Goal: Task Accomplishment & Management: Manage account settings

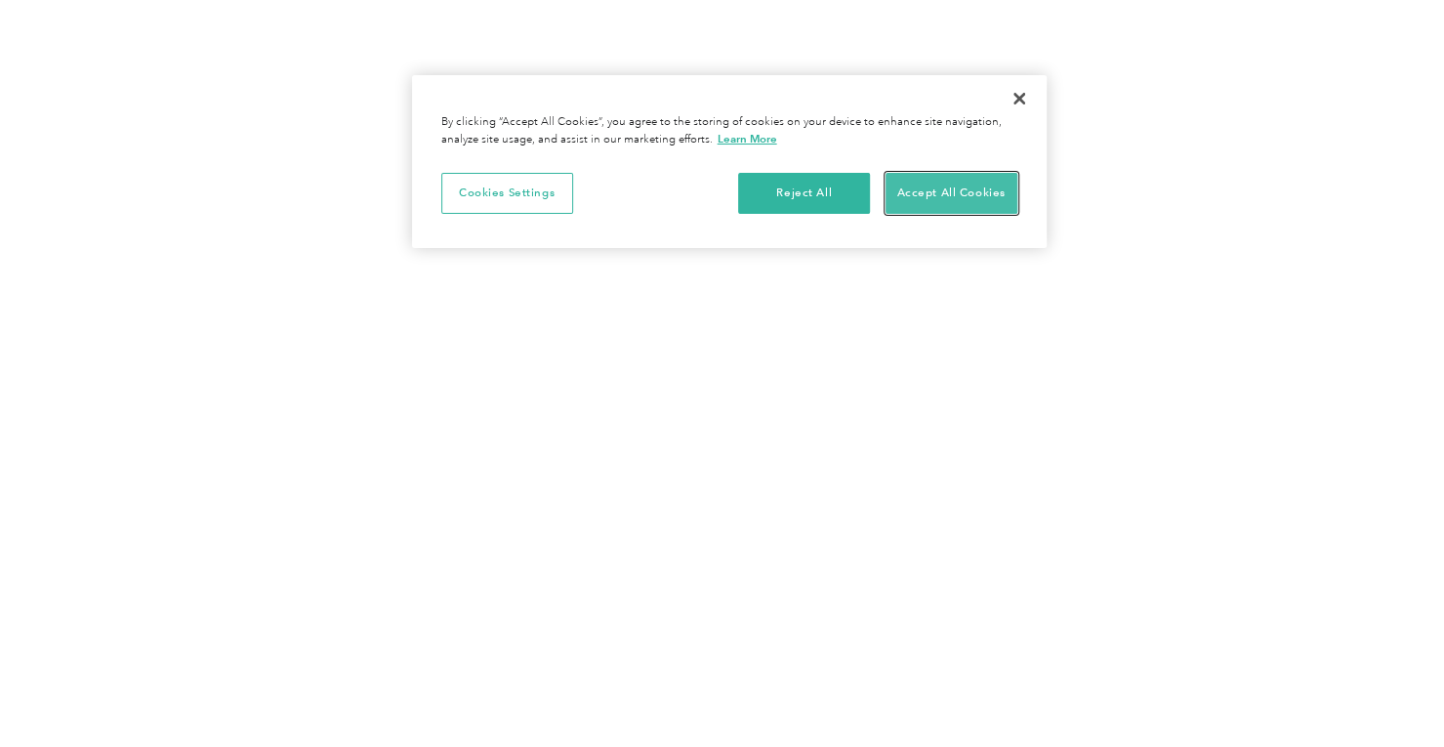
click at [911, 204] on button "Accept All Cookies" at bounding box center [952, 193] width 132 height 41
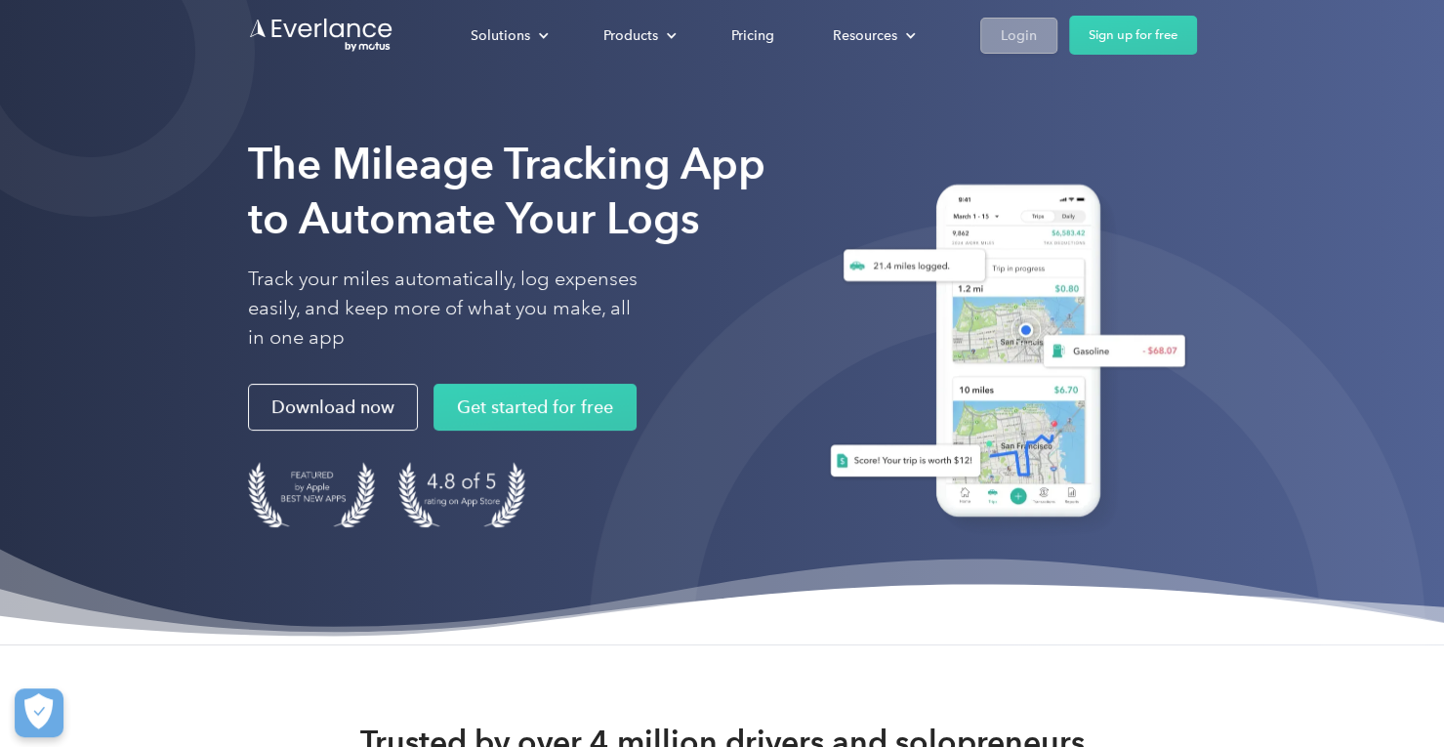
click at [1007, 19] on link "Login" at bounding box center [1018, 36] width 77 height 36
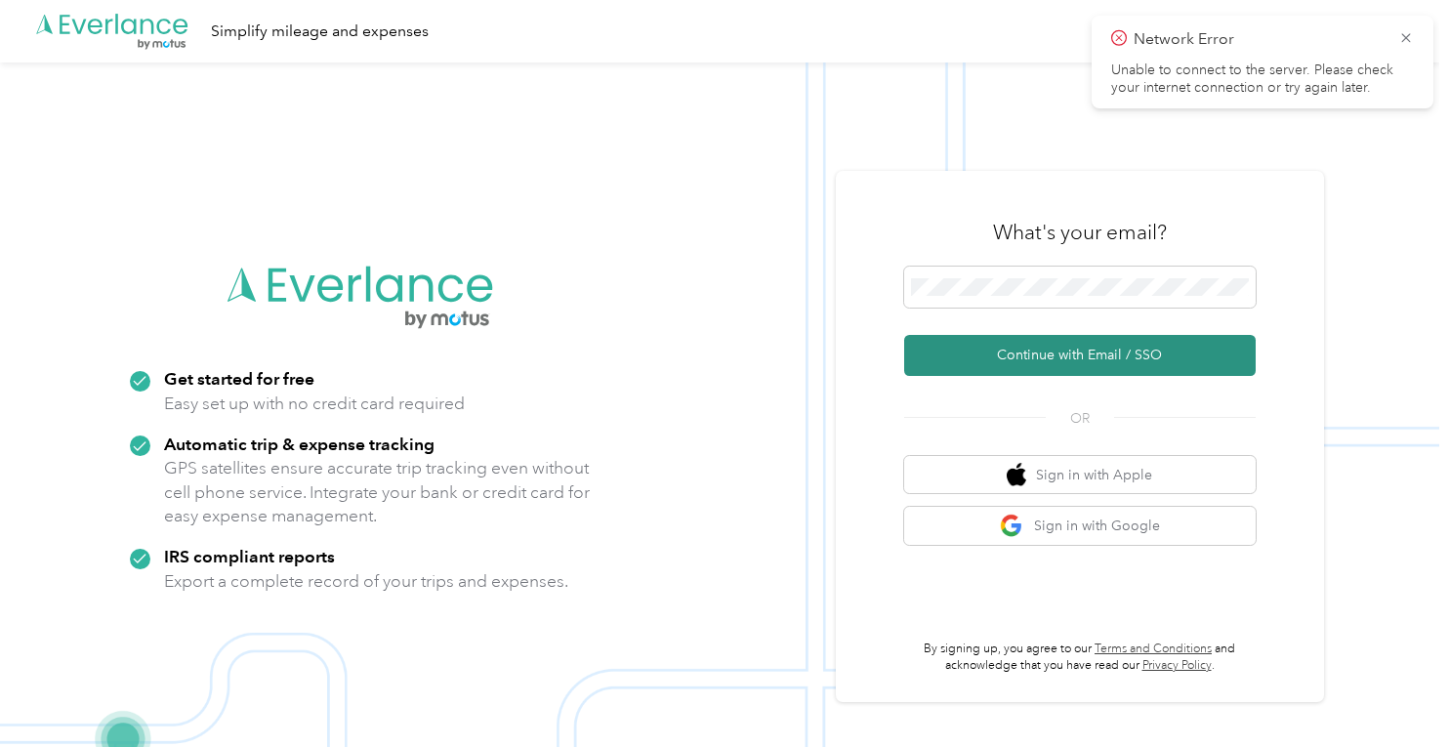
click at [1042, 346] on button "Continue with Email / SSO" at bounding box center [1079, 355] width 351 height 41
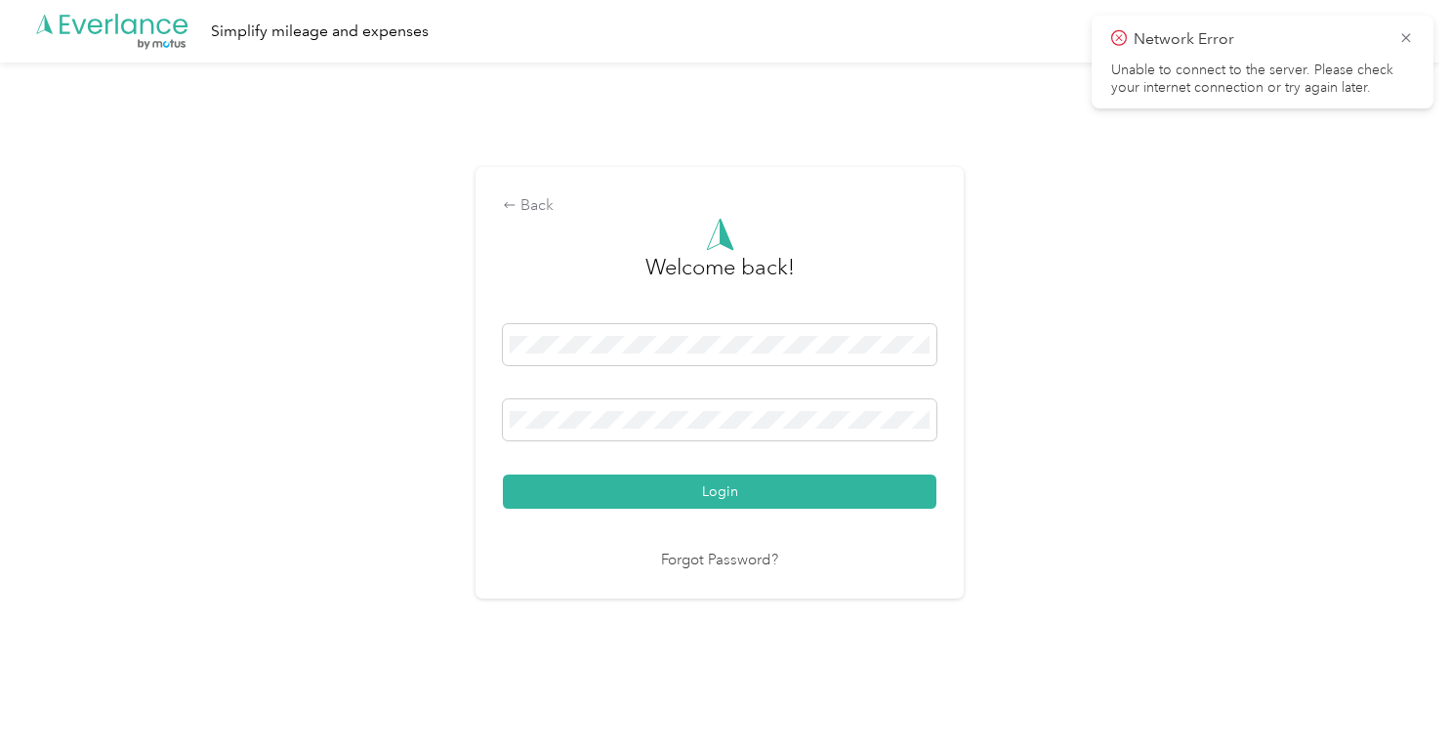
click at [1392, 44] on span "Network Error" at bounding box center [1262, 39] width 303 height 24
click at [1412, 36] on icon at bounding box center [1406, 38] width 16 height 18
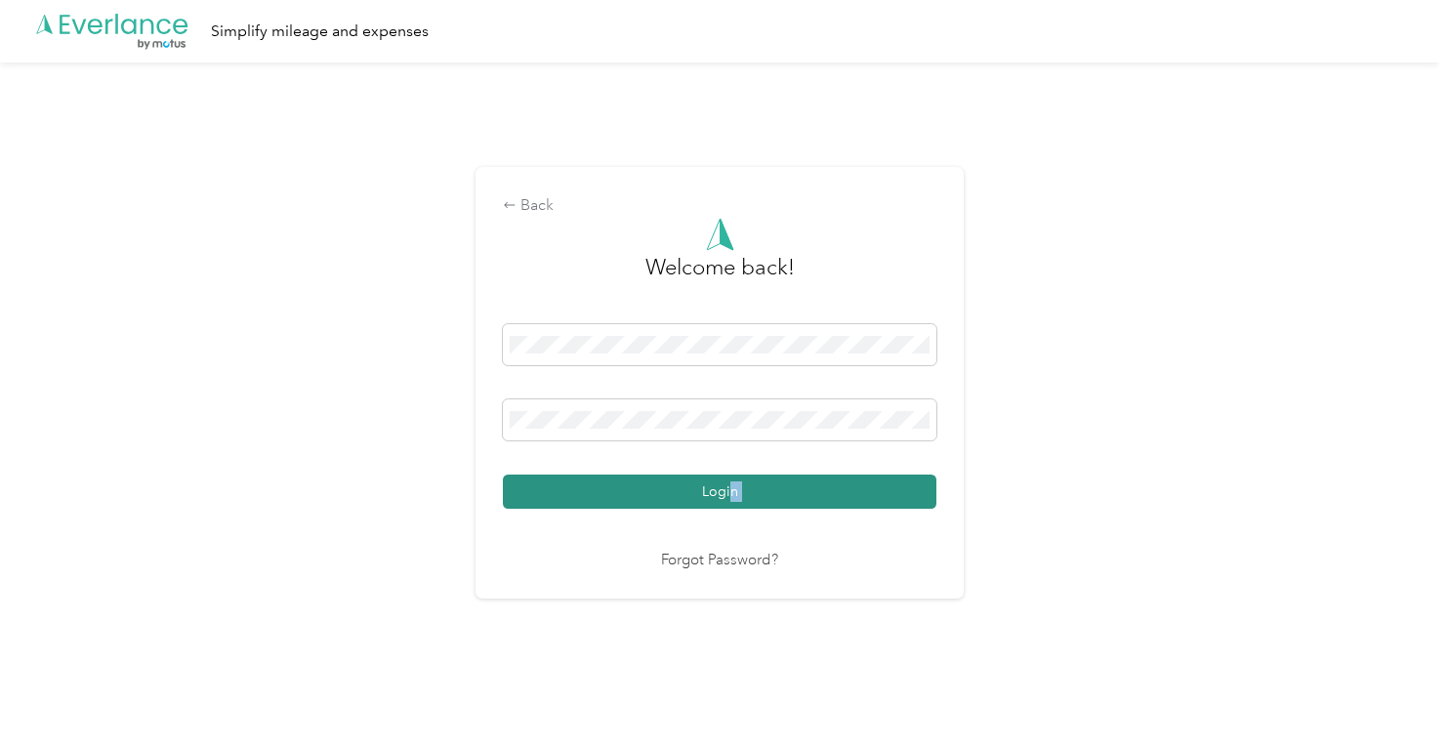
drag, startPoint x: 723, startPoint y: 511, endPoint x: 750, endPoint y: 495, distance: 31.5
click at [750, 495] on div "Welcome back! Login Forgot Password?" at bounding box center [720, 395] width 434 height 354
click at [750, 495] on button "Login" at bounding box center [720, 492] width 434 height 34
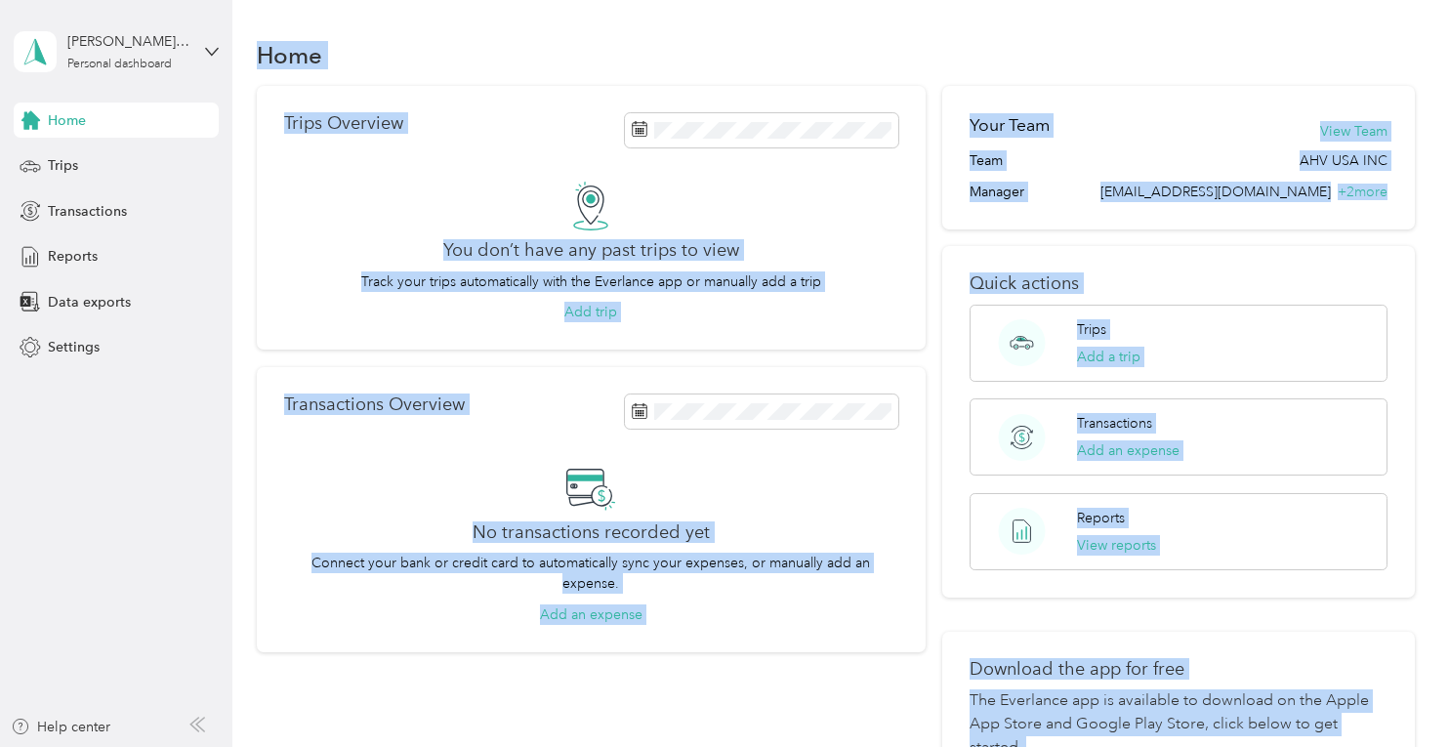
click at [424, 38] on div "Home" at bounding box center [836, 54] width 1159 height 41
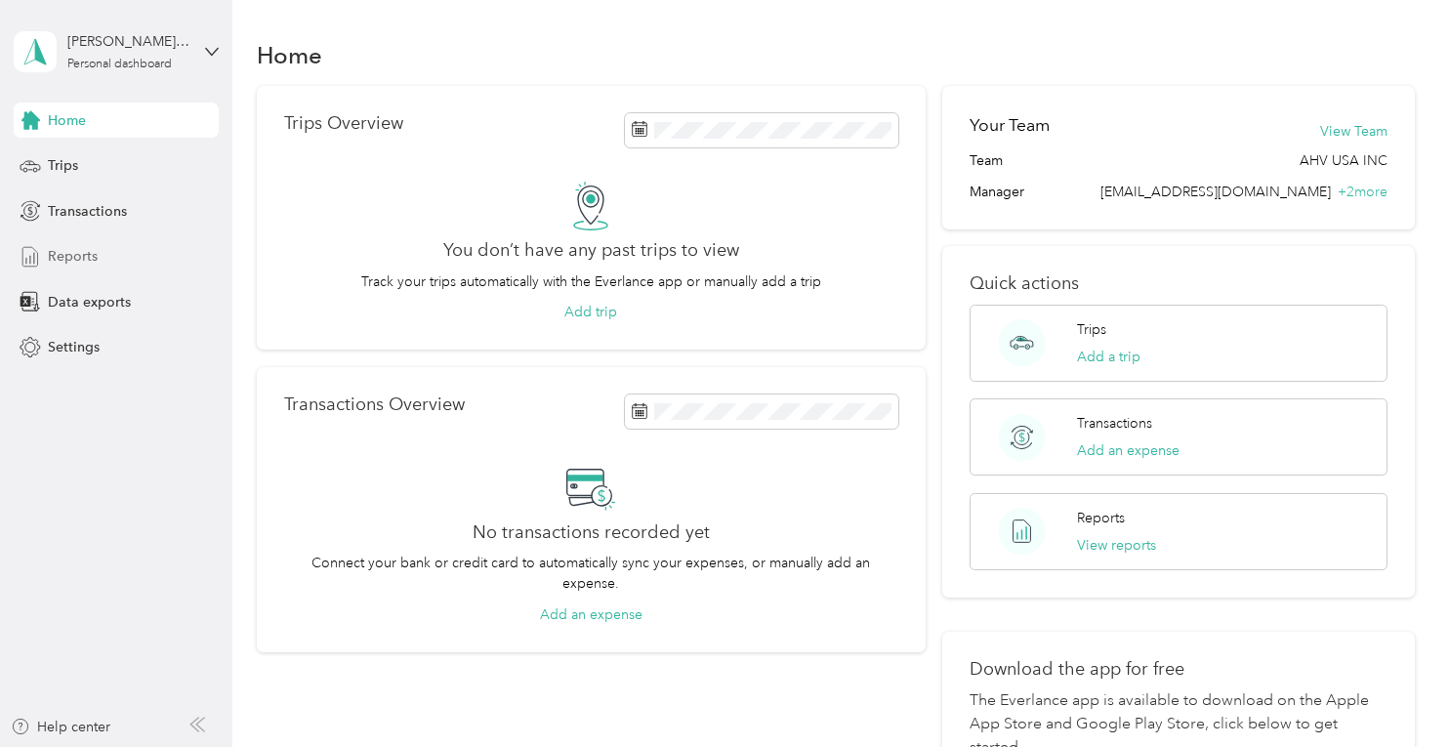
click at [78, 268] on div "Reports" at bounding box center [116, 256] width 205 height 35
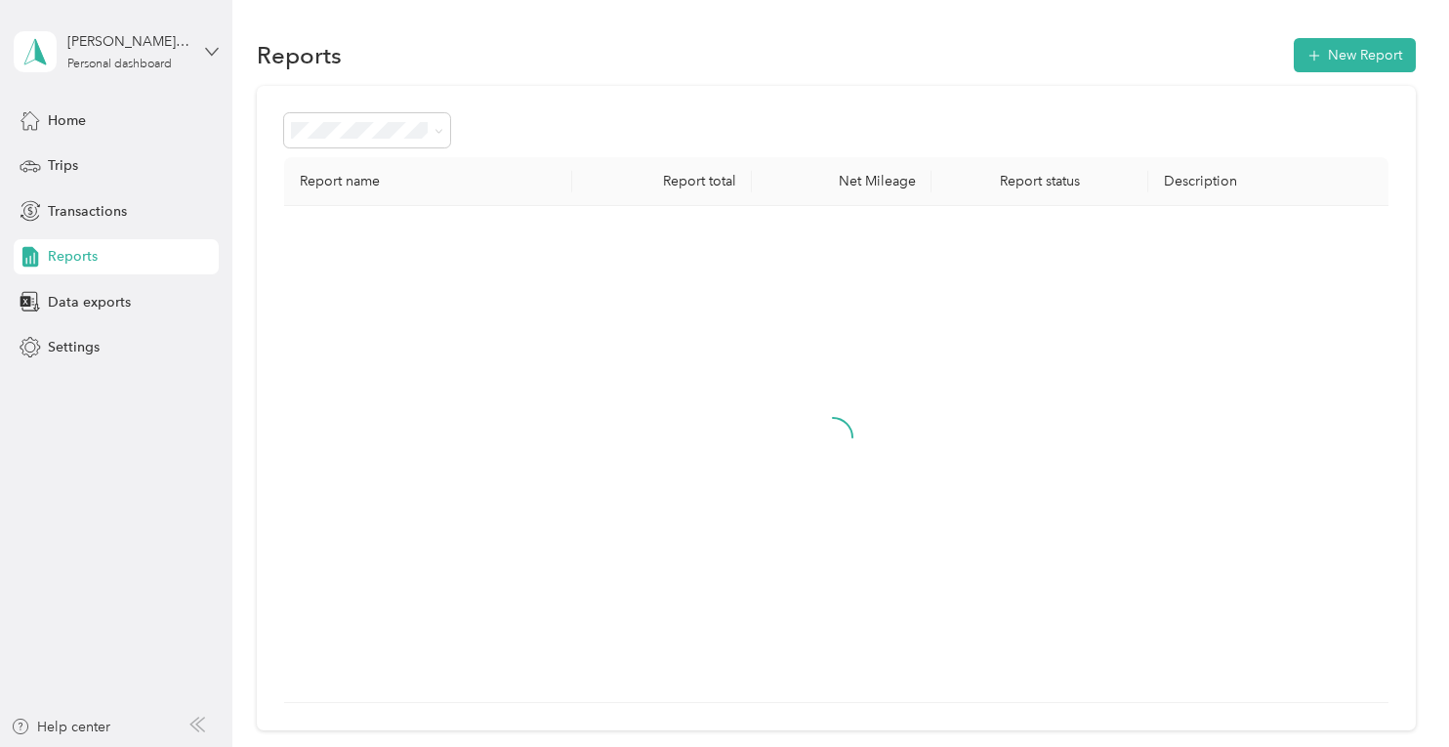
click at [215, 45] on icon at bounding box center [212, 52] width 14 height 14
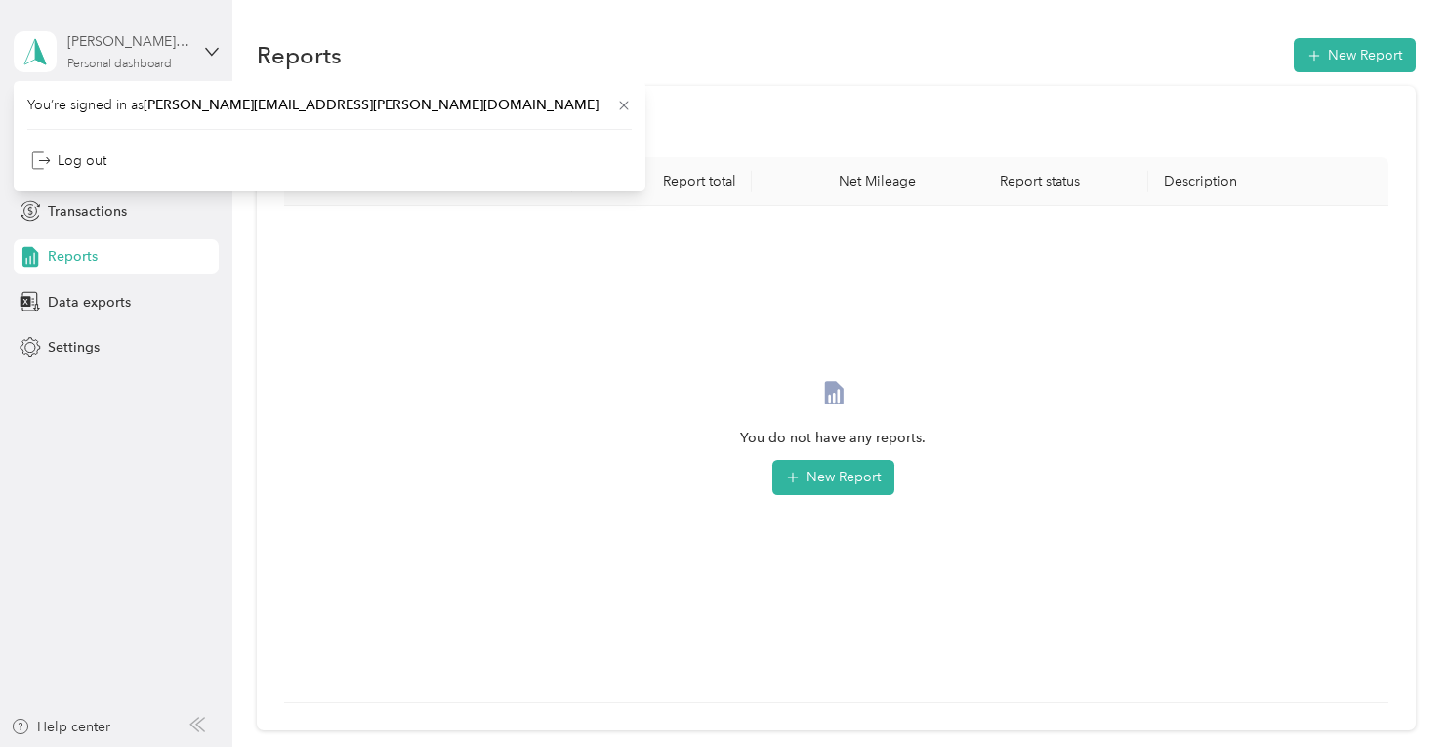
click at [130, 64] on div "Personal dashboard" at bounding box center [119, 65] width 104 height 12
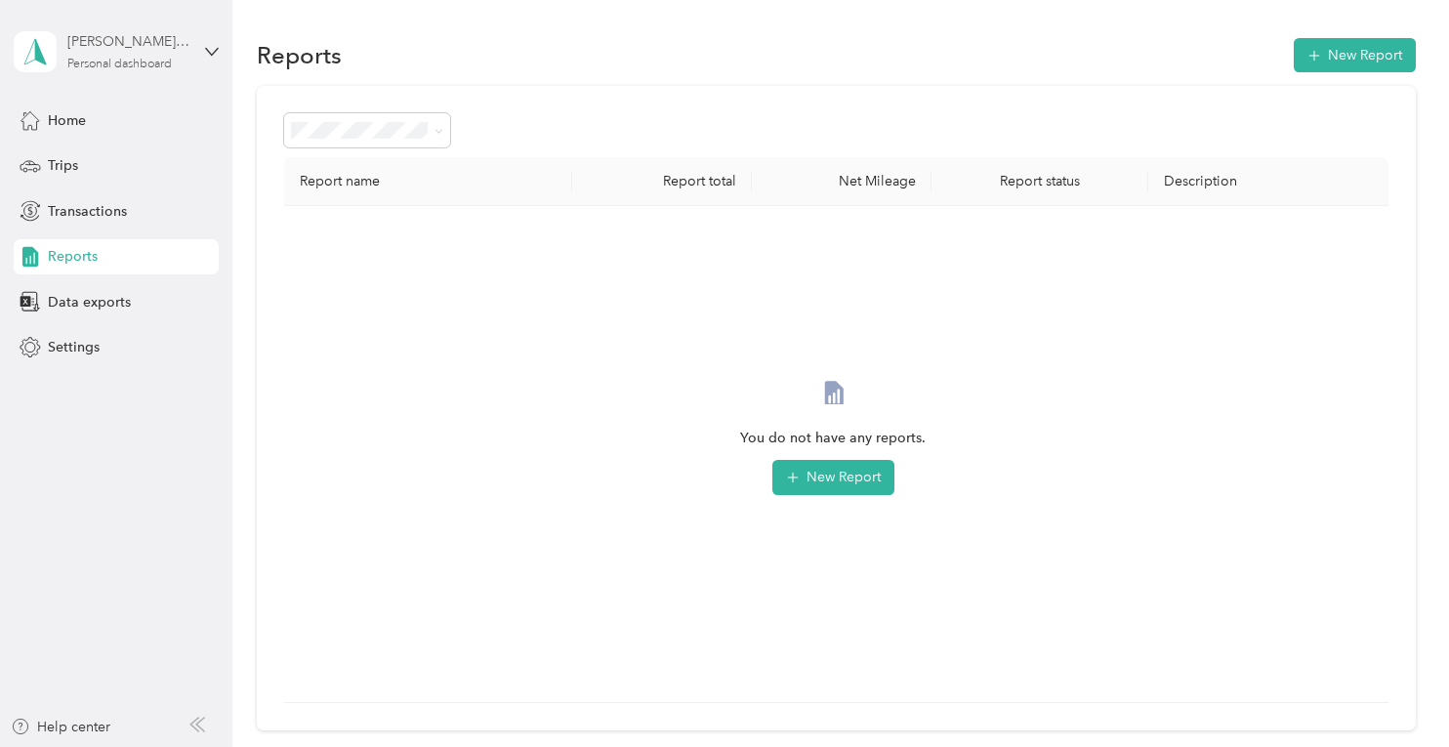
click at [130, 64] on div "Personal dashboard" at bounding box center [119, 65] width 104 height 12
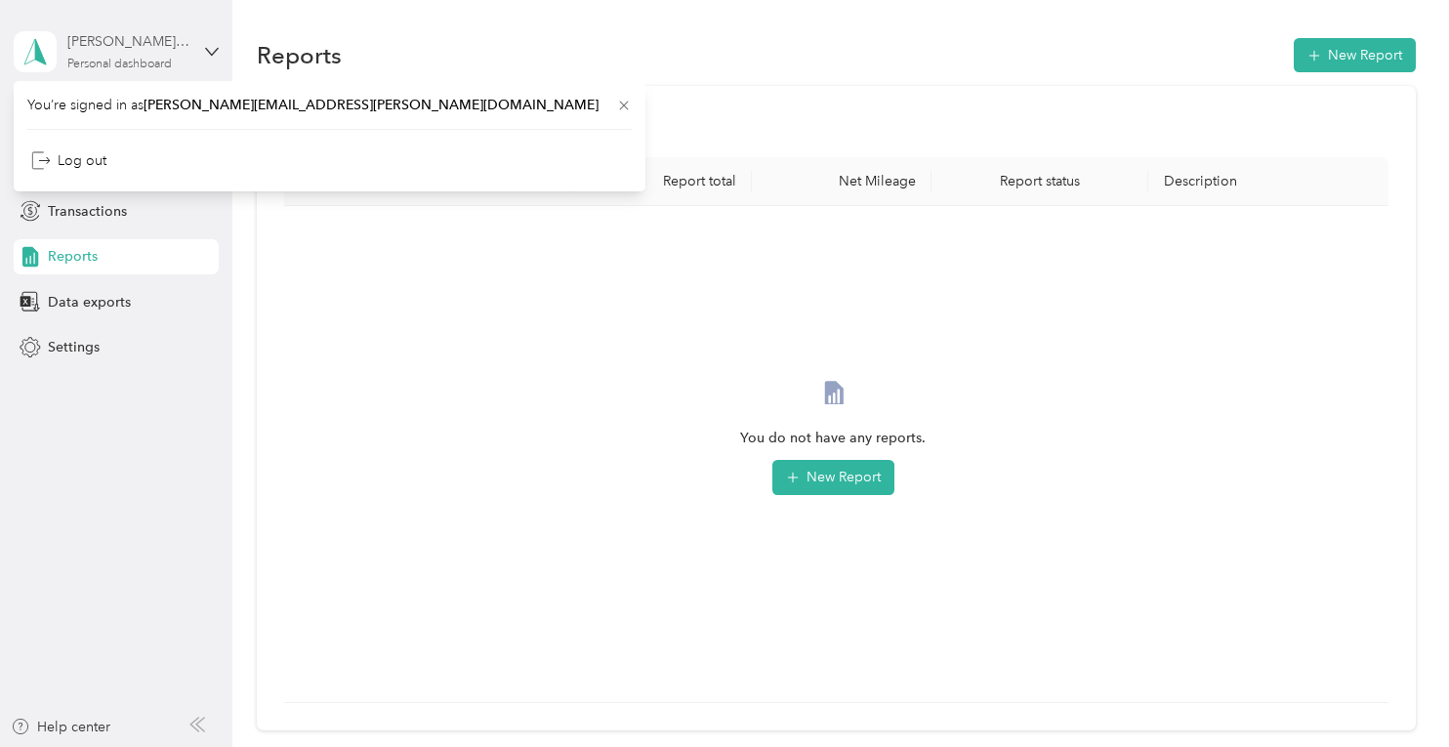
click at [130, 64] on div "Personal dashboard" at bounding box center [119, 65] width 104 height 12
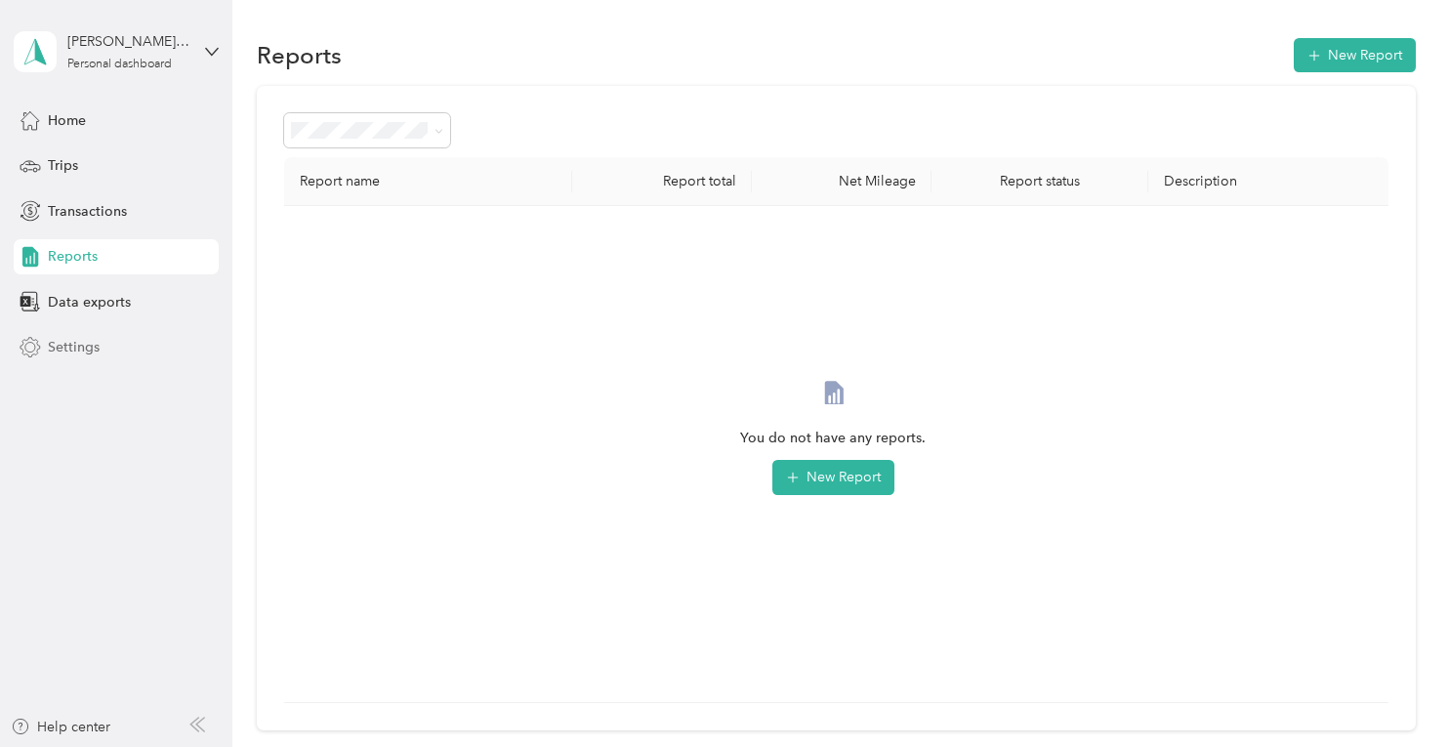
click at [62, 338] on span "Settings" at bounding box center [74, 347] width 52 height 21
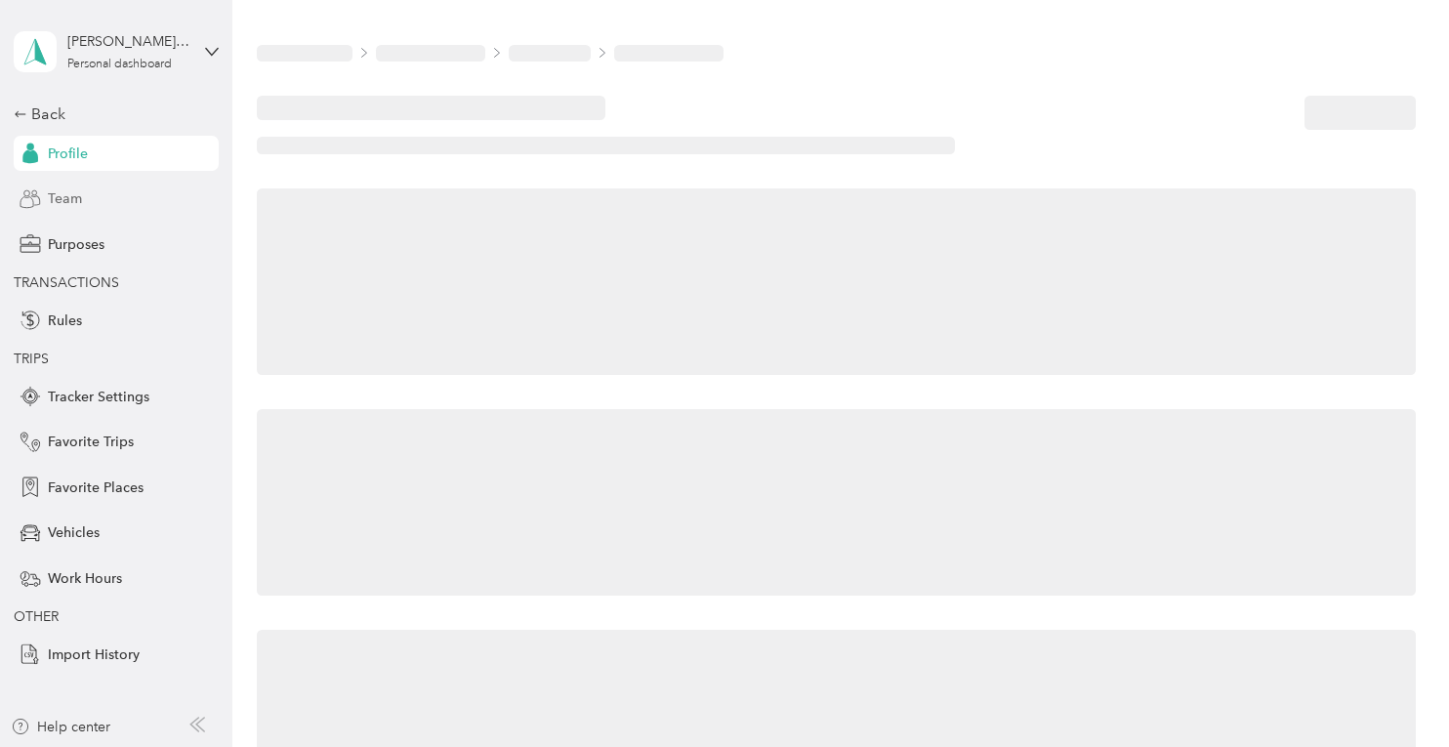
click at [85, 186] on div "Team" at bounding box center [116, 199] width 205 height 35
click at [72, 204] on span "Team" at bounding box center [65, 198] width 34 height 21
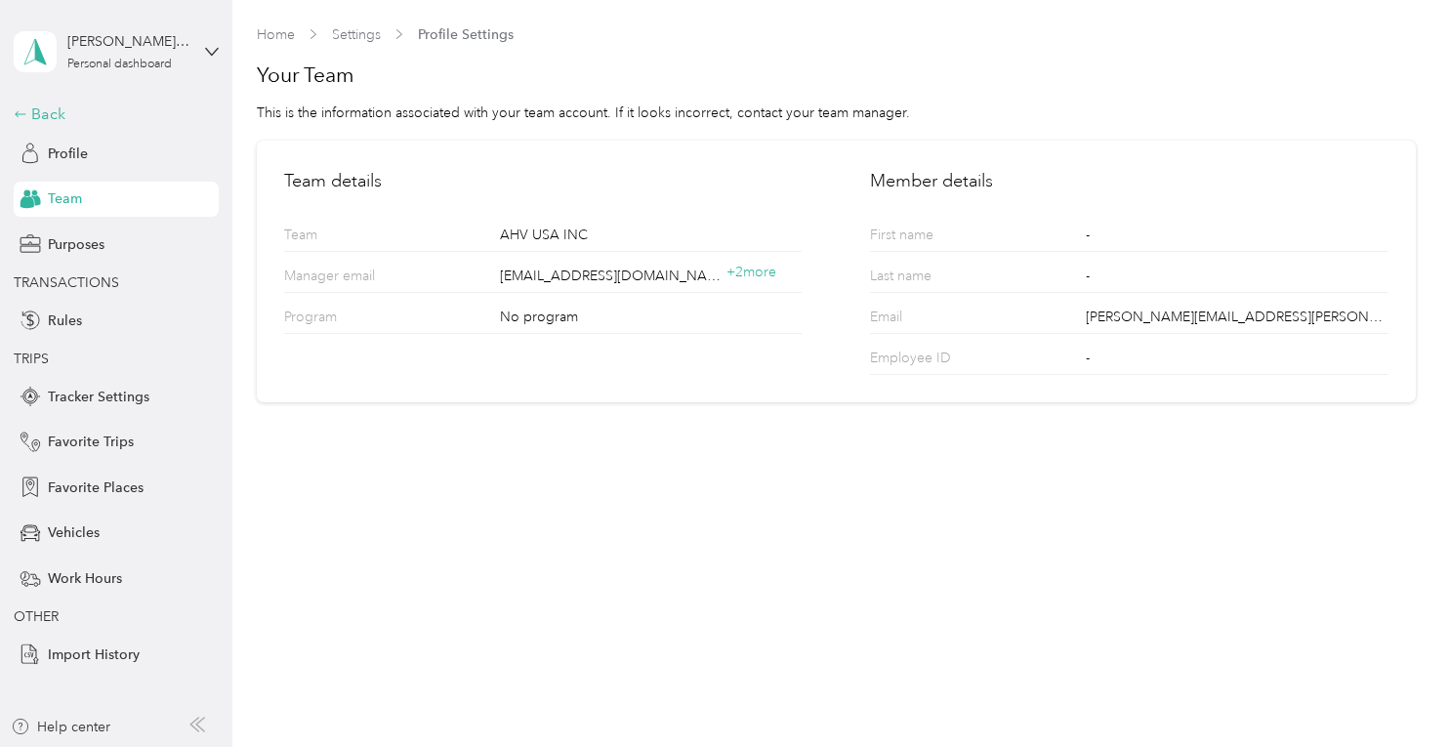
click at [23, 112] on icon at bounding box center [21, 114] width 14 height 14
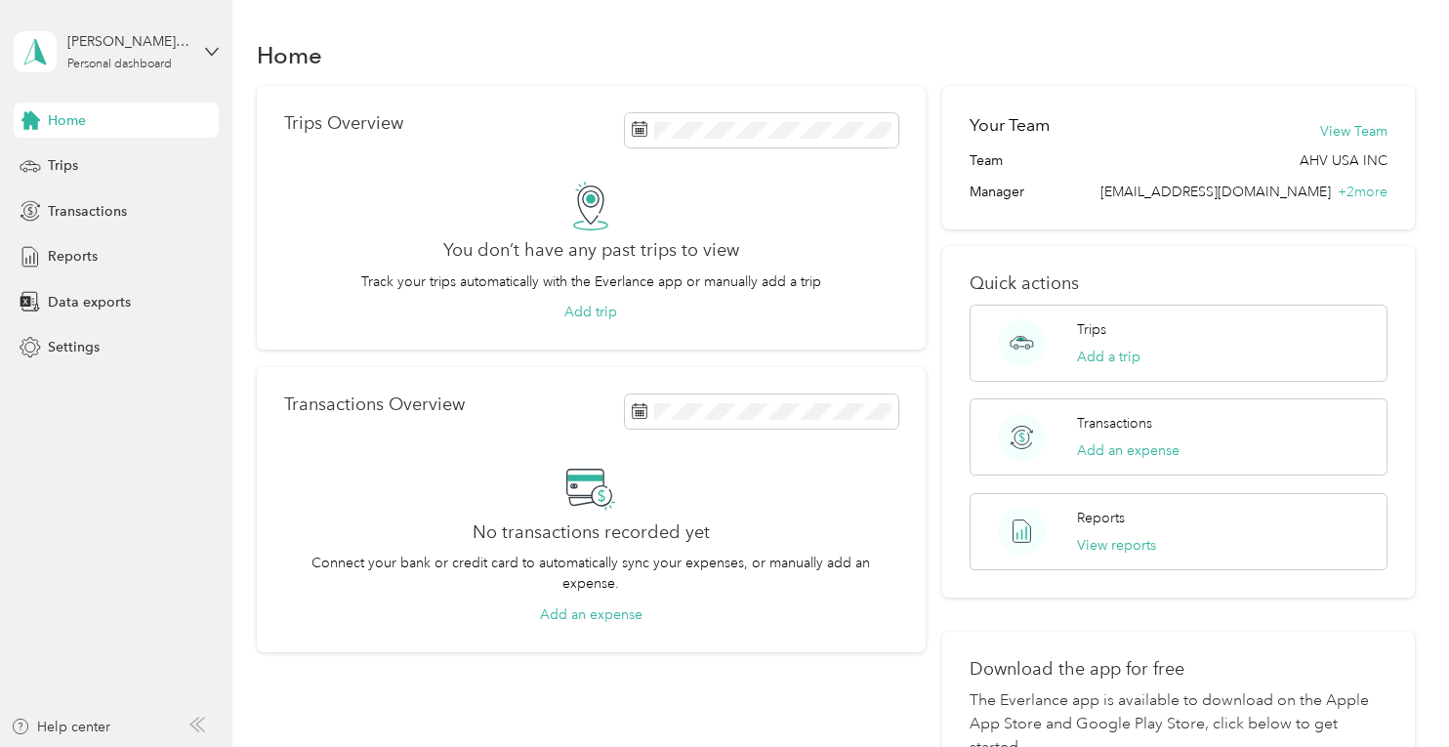
click at [554, 32] on div "Home Trips Overview You don’t have any past trips to view Track your trips auto…" at bounding box center [835, 475] width 1207 height 951
click at [208, 55] on icon at bounding box center [212, 52] width 14 height 14
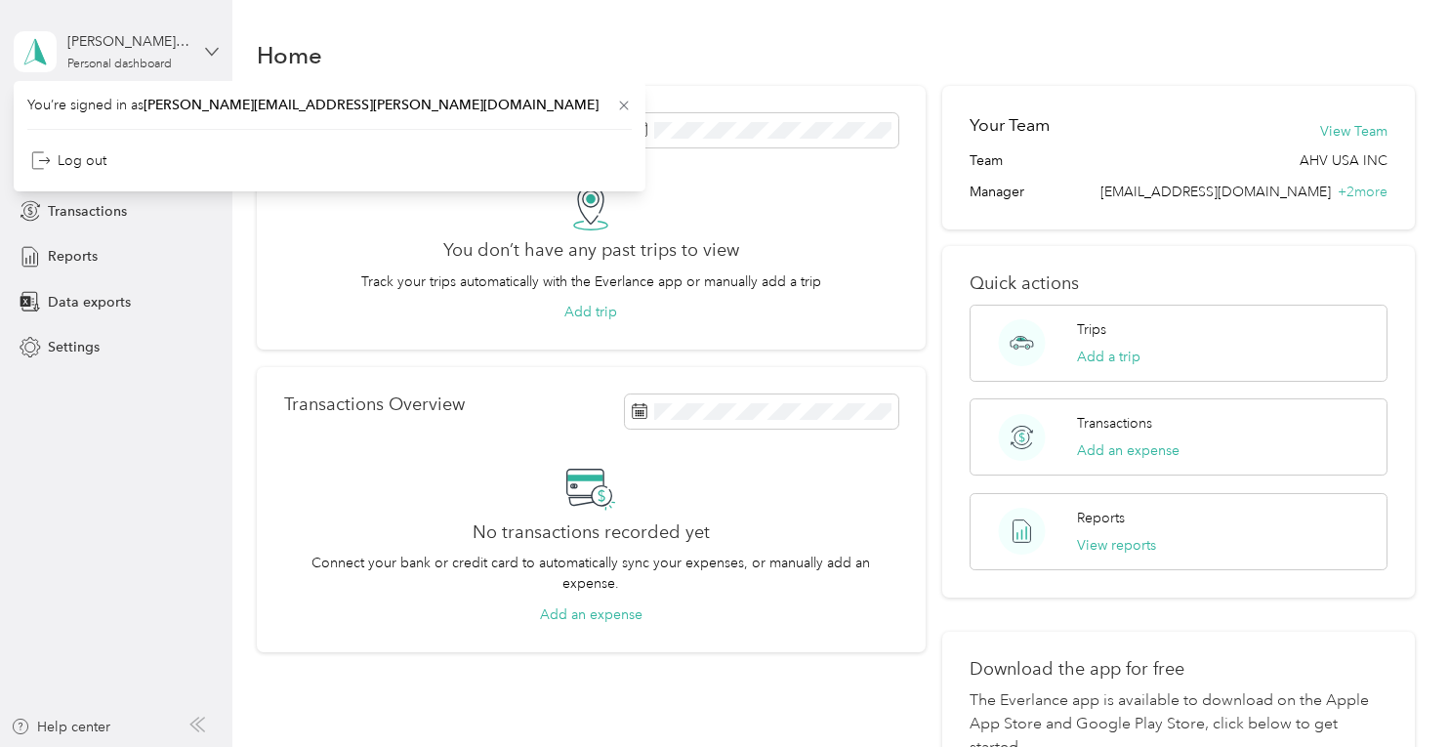
click at [208, 55] on icon at bounding box center [212, 52] width 14 height 14
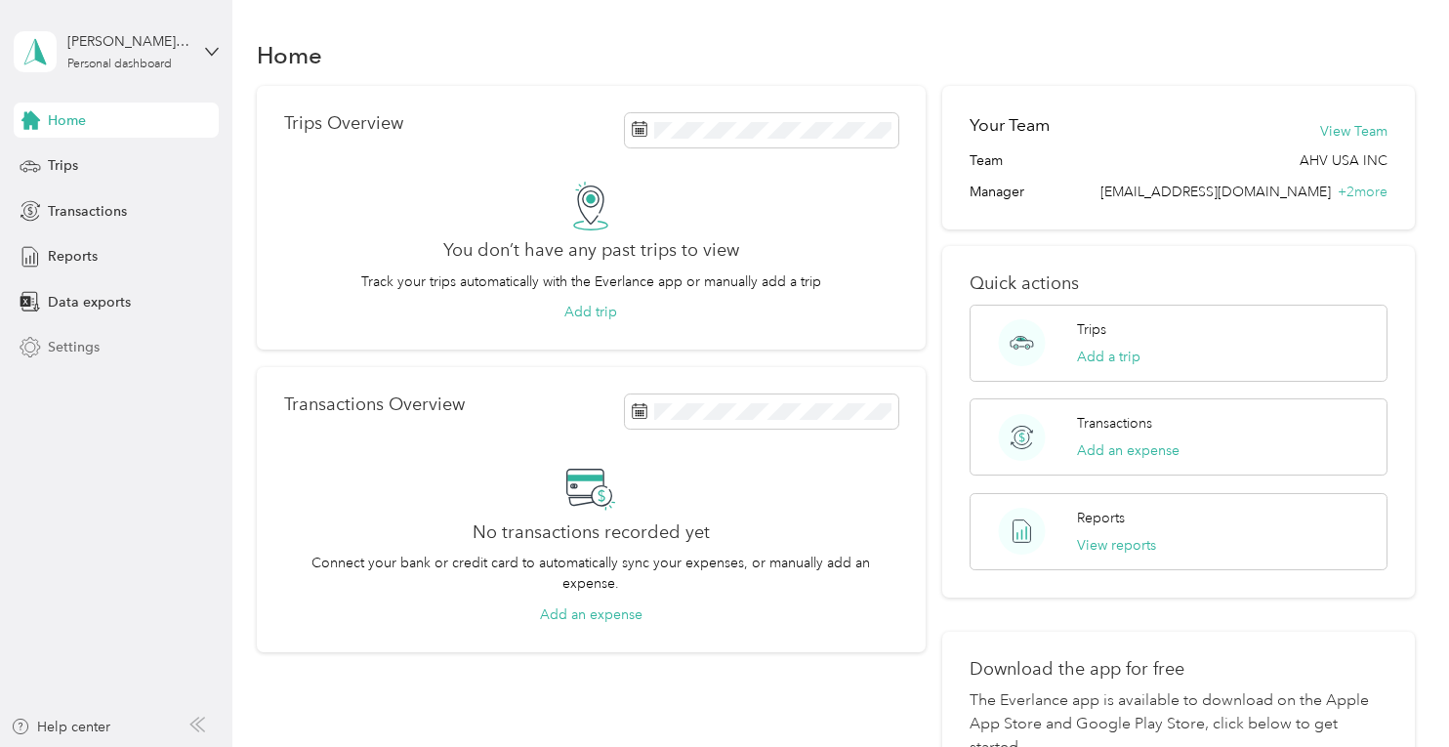
click at [96, 347] on span "Settings" at bounding box center [74, 347] width 52 height 21
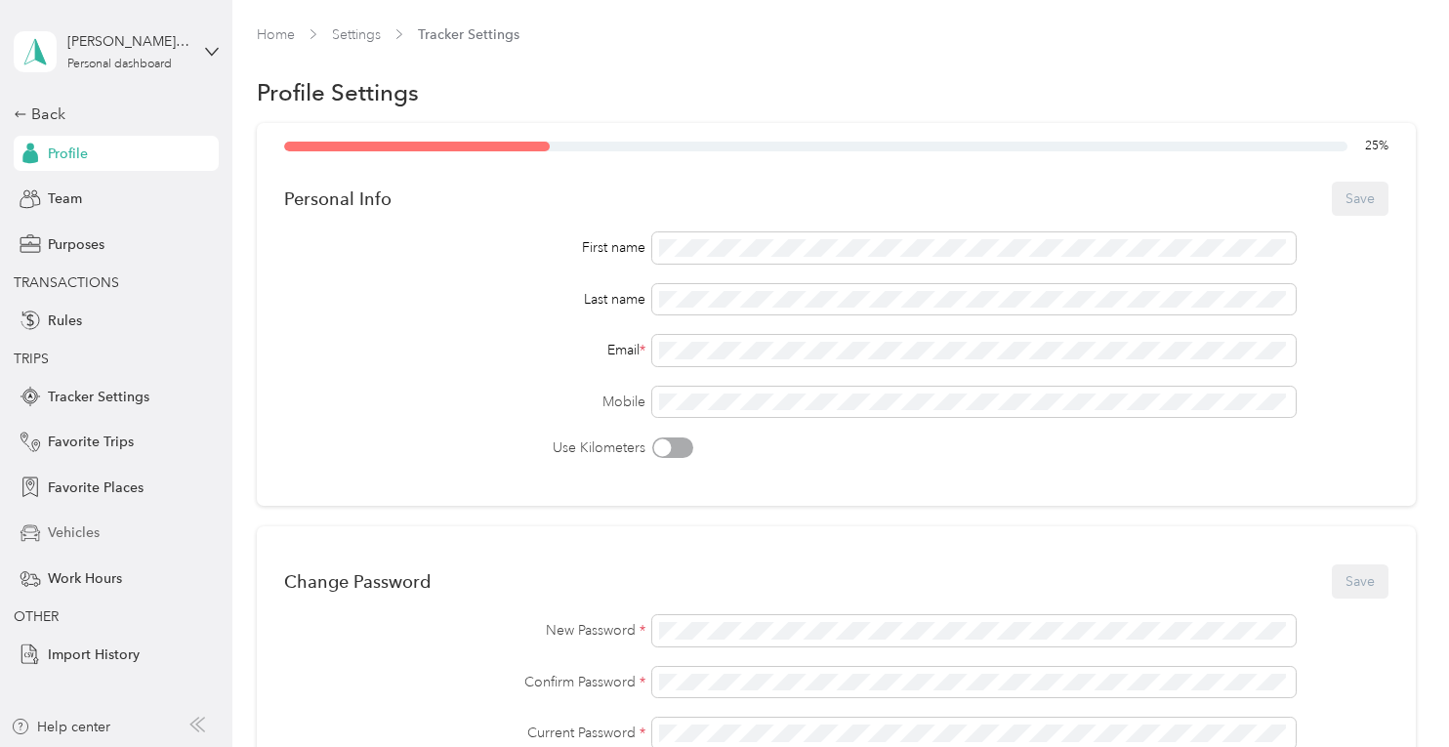
click at [80, 538] on span "Vehicles" at bounding box center [74, 532] width 52 height 21
